Goal: Book appointment/travel/reservation

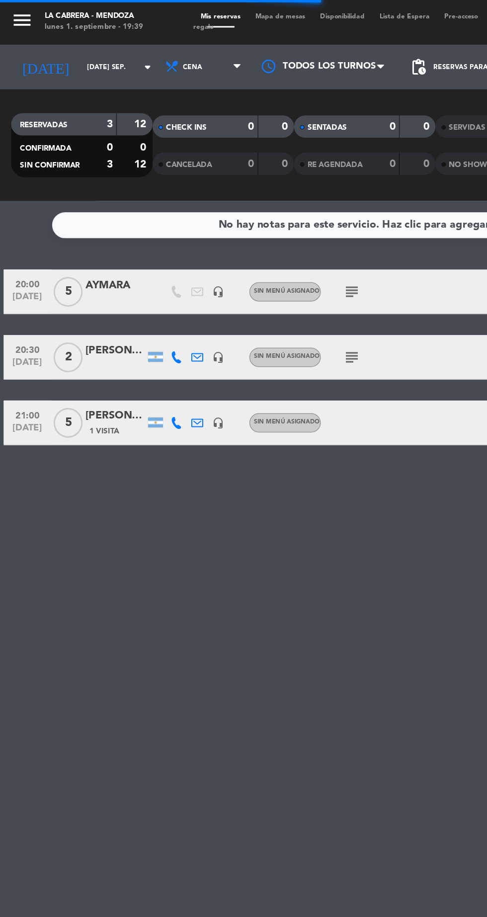
click at [53, 44] on input "[DATE] sep." at bounding box center [84, 44] width 63 height 15
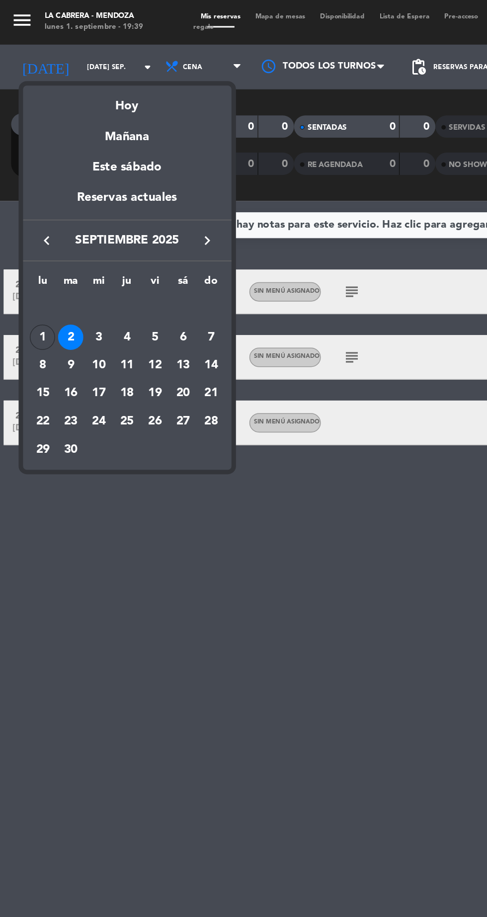
click at [73, 73] on div "Hoy" at bounding box center [84, 67] width 139 height 20
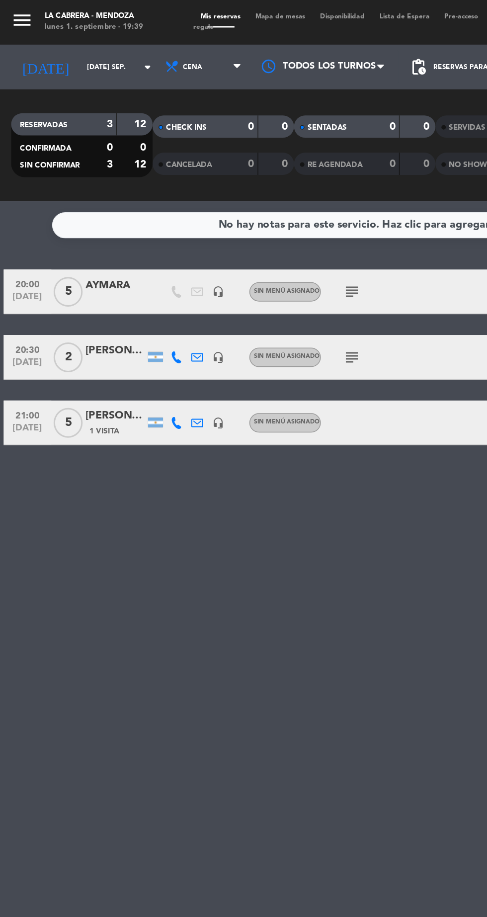
type input "lun. [DATE]"
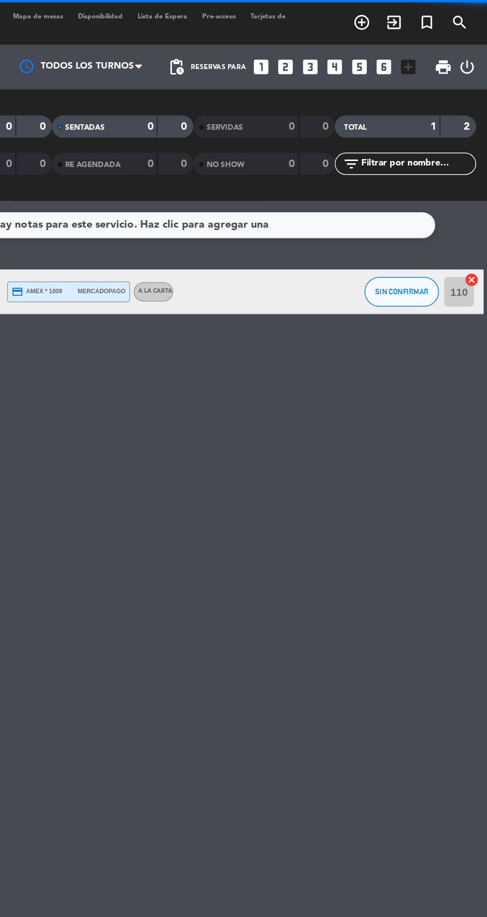
click at [400, 14] on icon "add_circle_outline" at bounding box center [403, 15] width 12 height 12
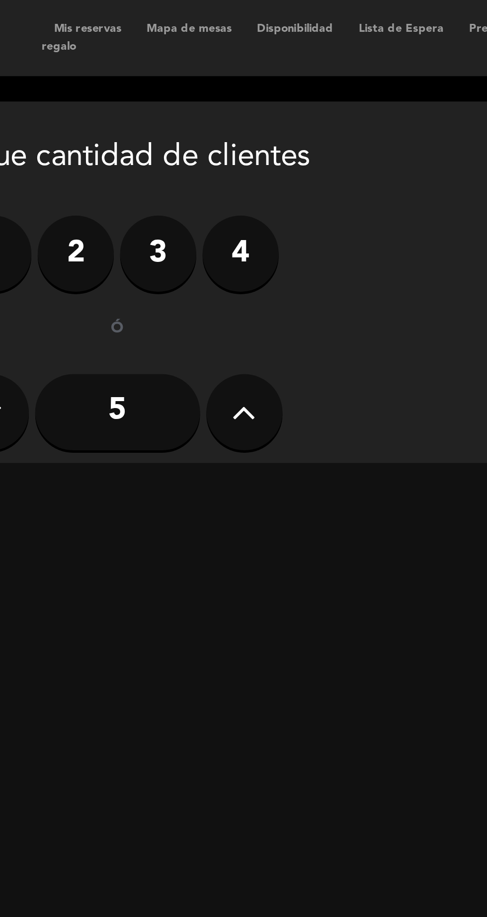
click at [204, 154] on icon at bounding box center [208, 161] width 9 height 15
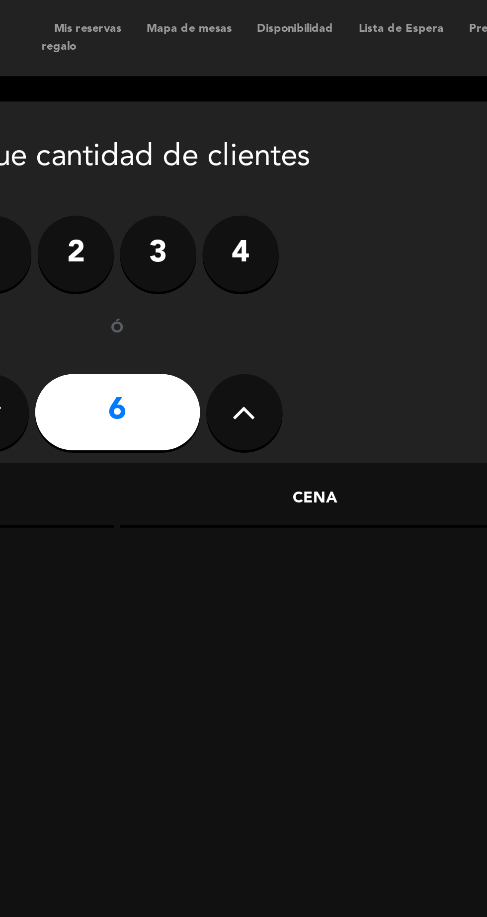
click at [207, 157] on icon at bounding box center [208, 161] width 9 height 15
click at [208, 158] on icon at bounding box center [208, 161] width 9 height 15
type input "8"
click at [251, 190] on div "Cena" at bounding box center [236, 196] width 153 height 20
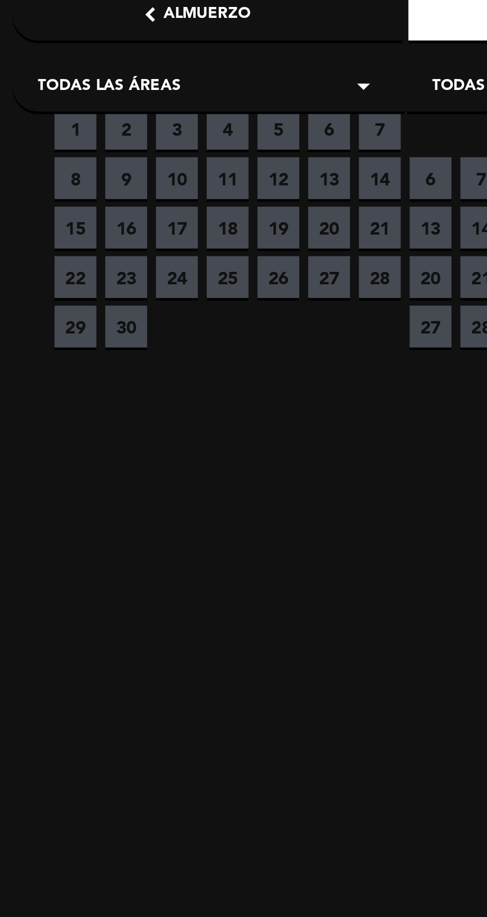
click at [25, 245] on span "1" at bounding box center [29, 240] width 16 height 16
